Goal: Information Seeking & Learning: Learn about a topic

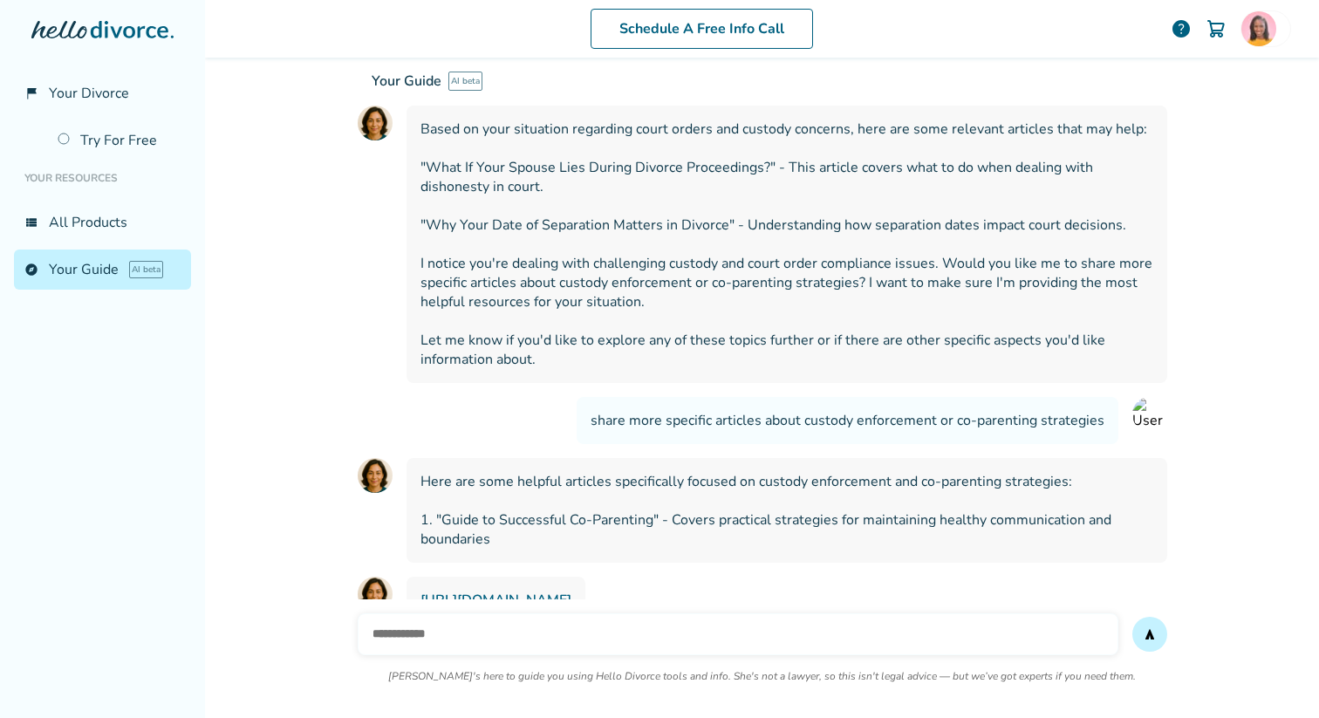
click at [559, 633] on input "text" at bounding box center [738, 634] width 761 height 42
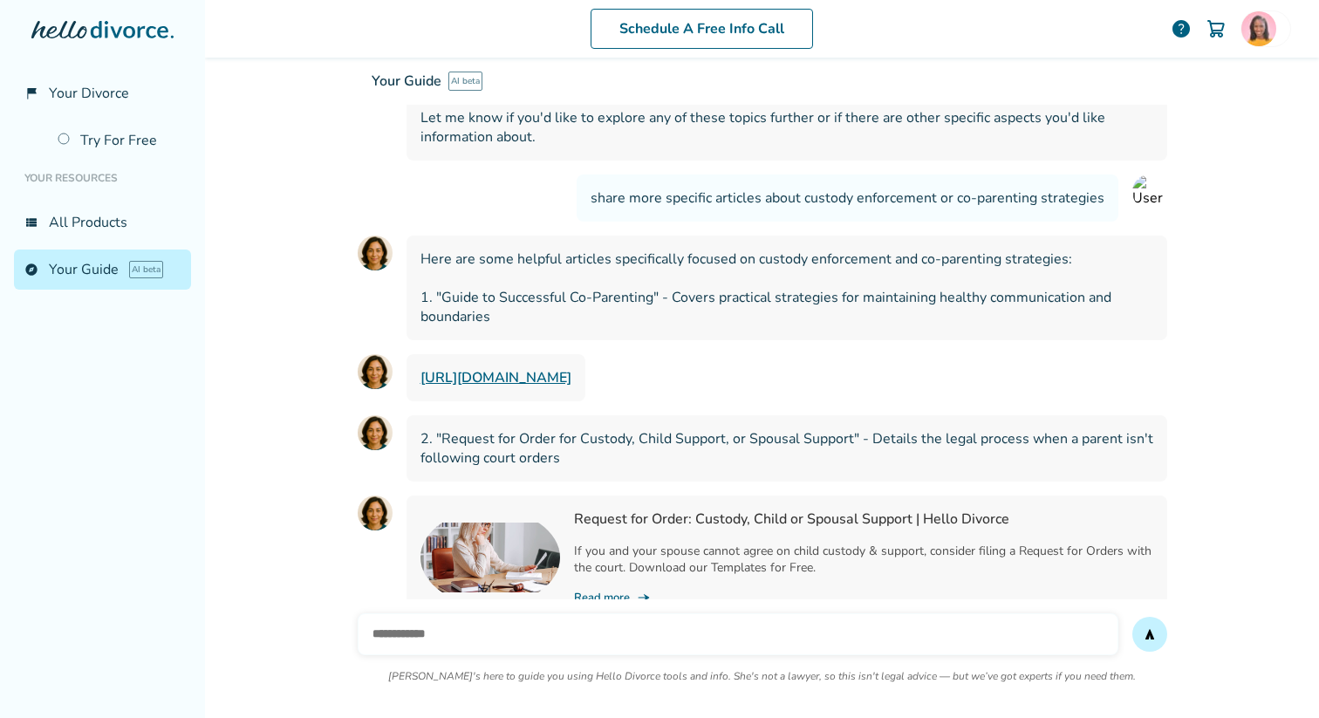
scroll to position [14824, 0]
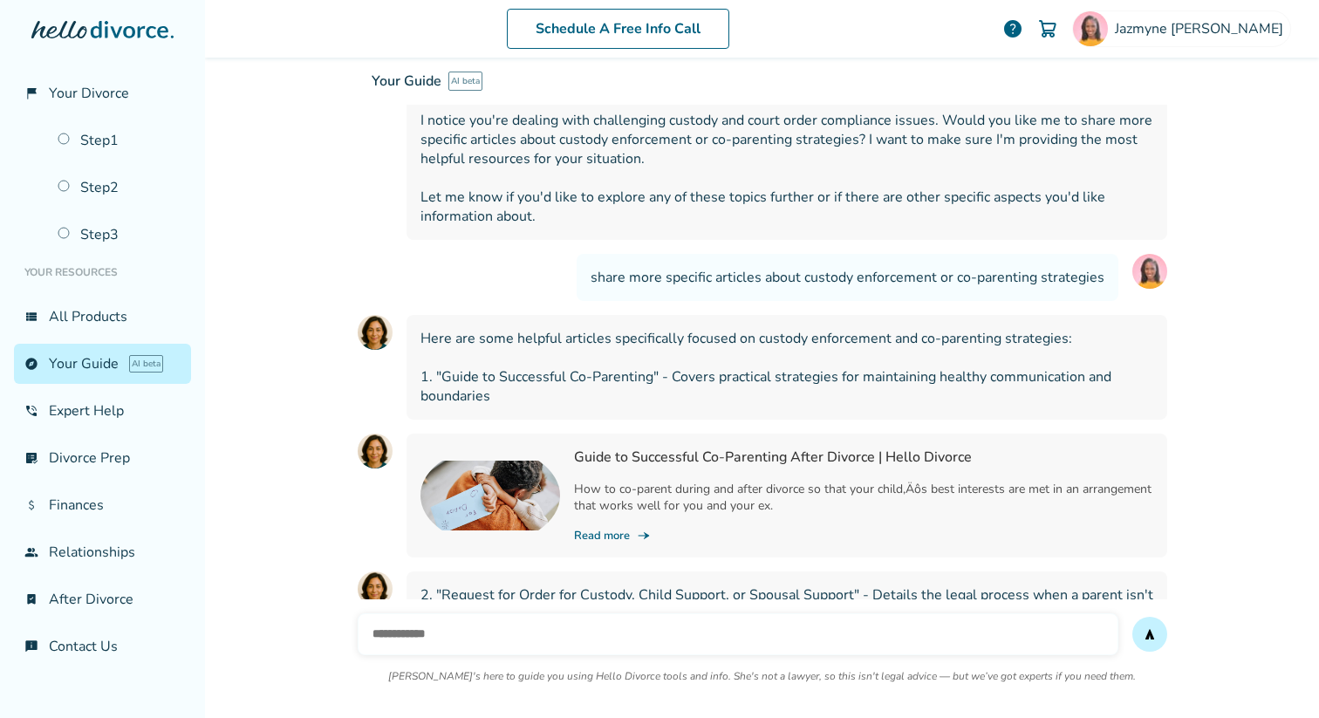
click at [464, 637] on input "text" at bounding box center [738, 634] width 761 height 42
paste input "**********"
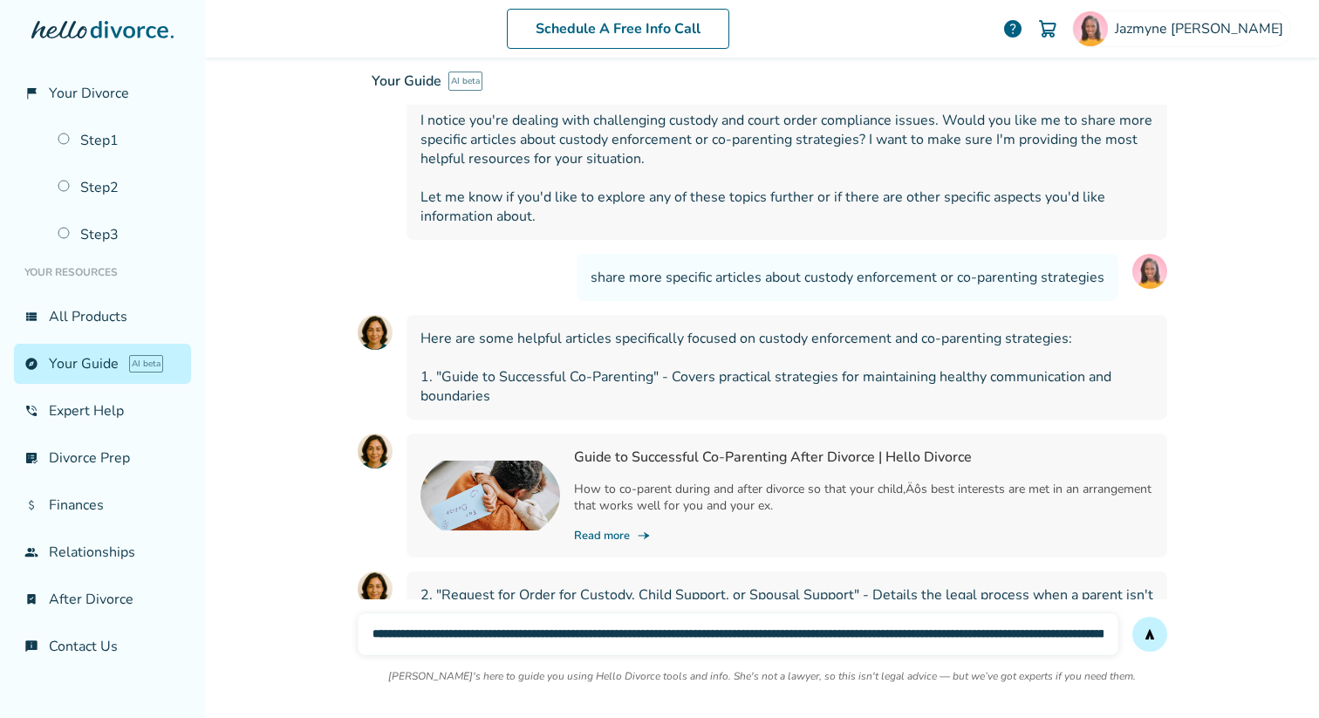
scroll to position [0, 906]
type input "**********"
click at [1132, 617] on button "send" at bounding box center [1149, 634] width 35 height 35
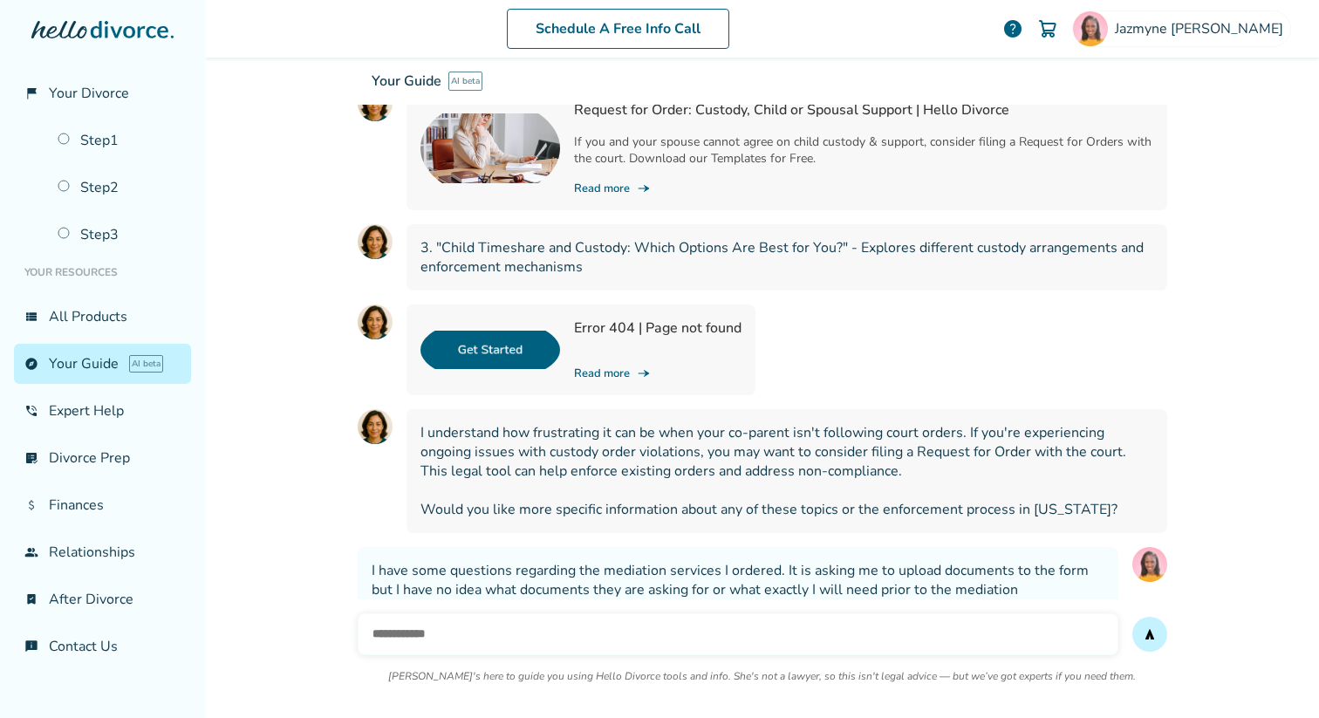
scroll to position [15439, 0]
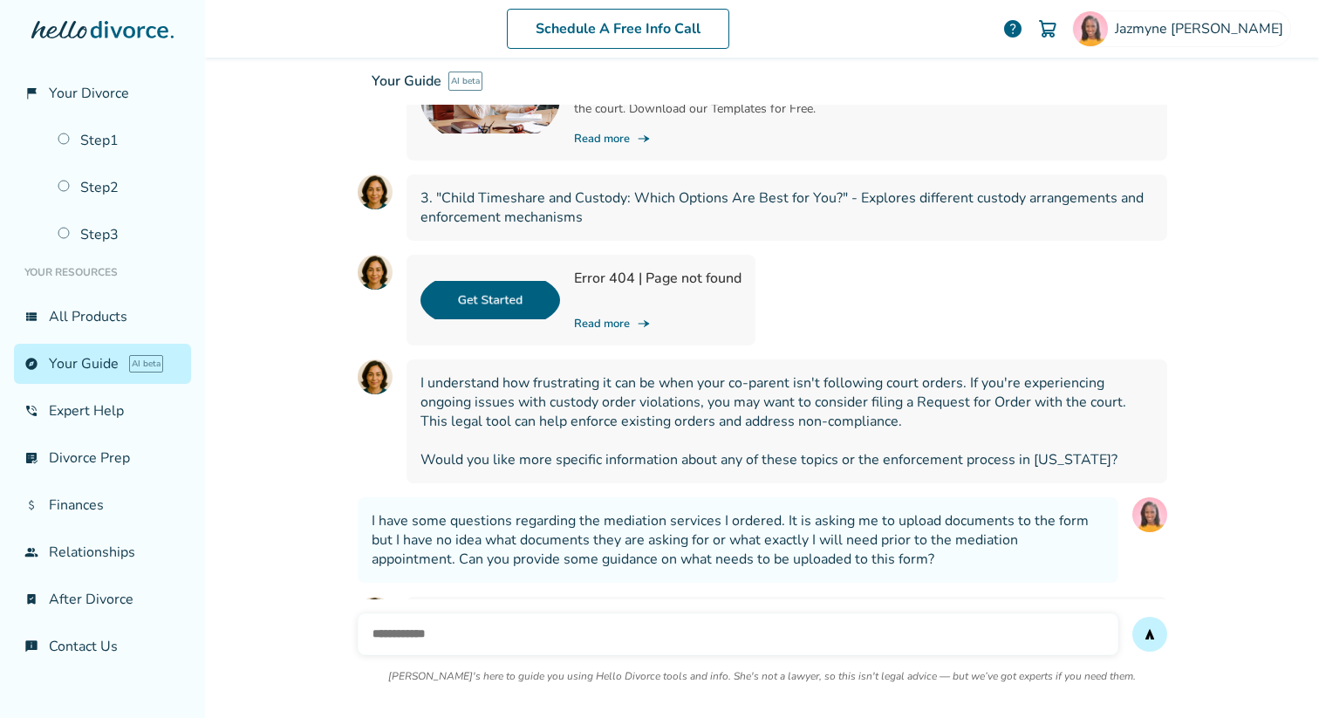
drag, startPoint x: 420, startPoint y: 213, endPoint x: 484, endPoint y: 610, distance: 402.1
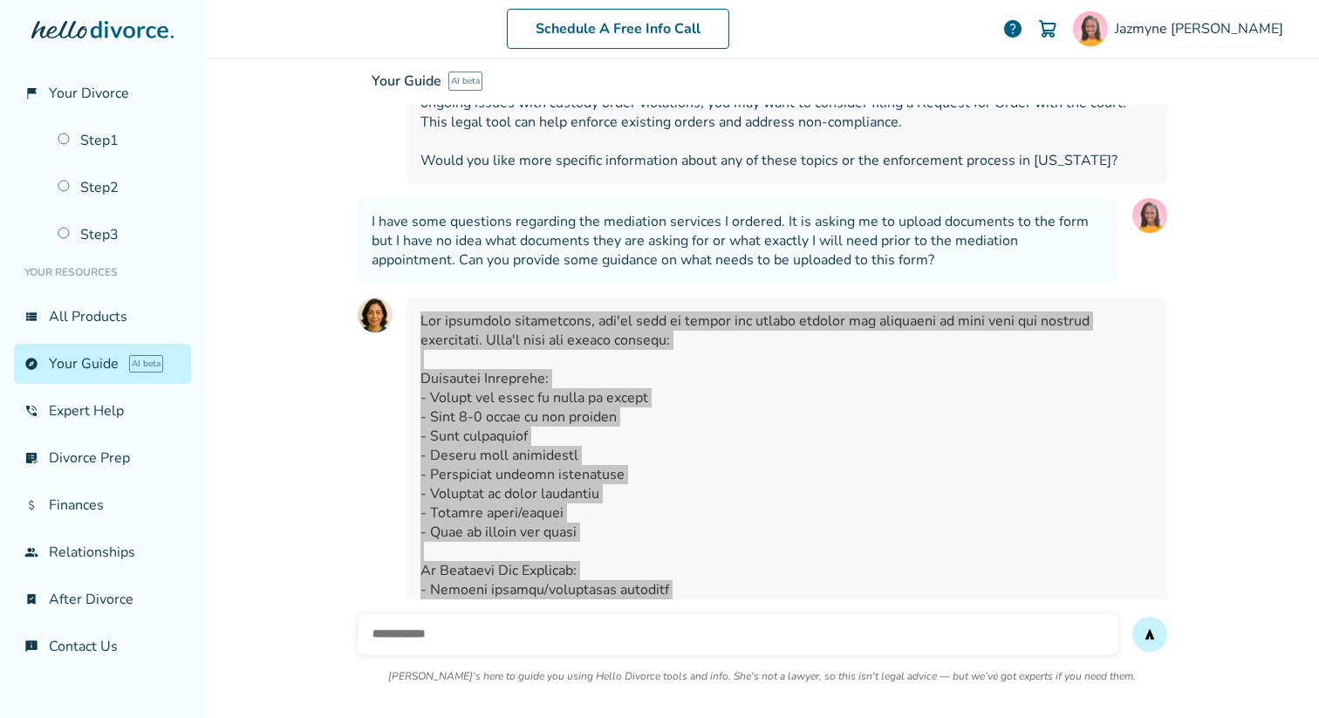
scroll to position [15741, 0]
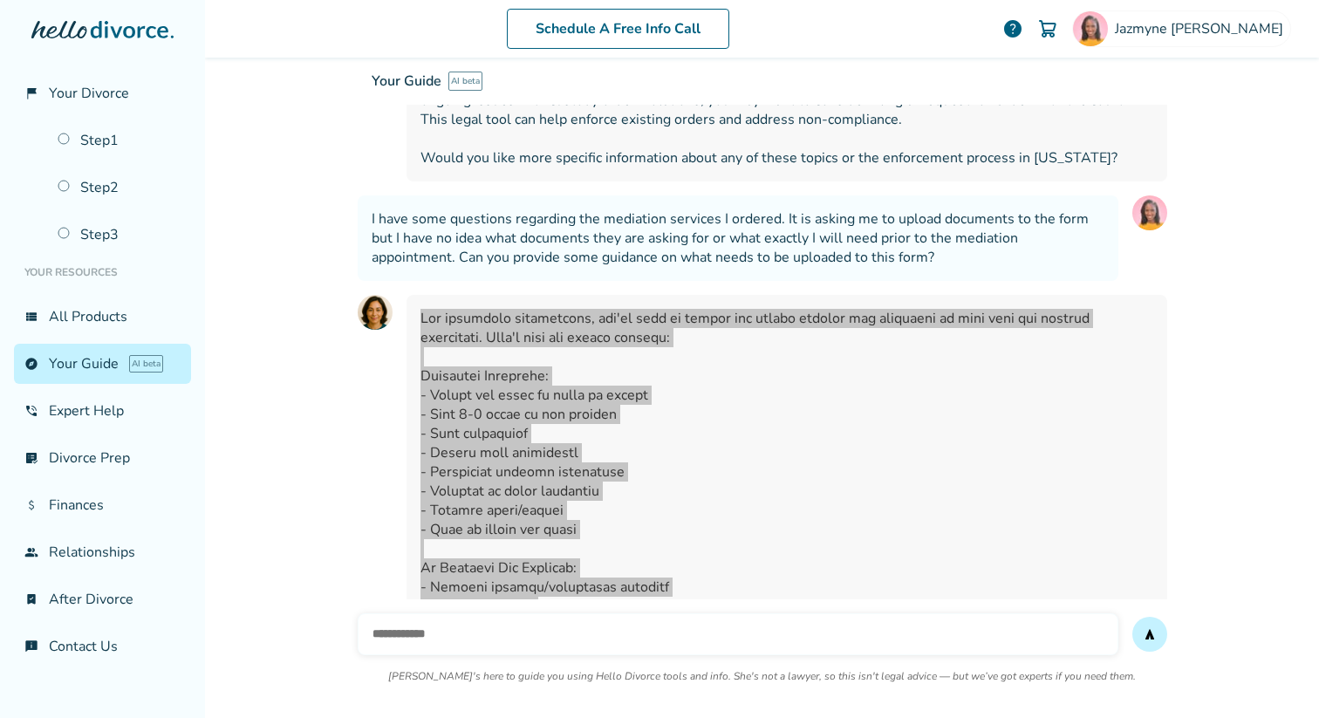
copy span "For mediation preparation, you'll want to gather and upload several key documen…"
